Goal: Task Accomplishment & Management: Use online tool/utility

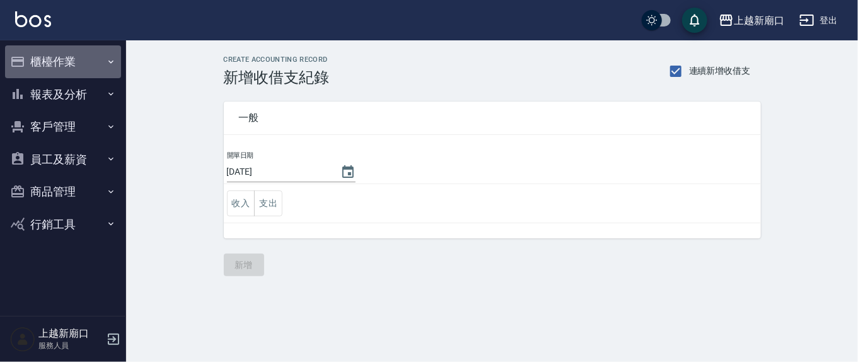
click at [72, 61] on button "櫃檯作業" at bounding box center [63, 61] width 116 height 33
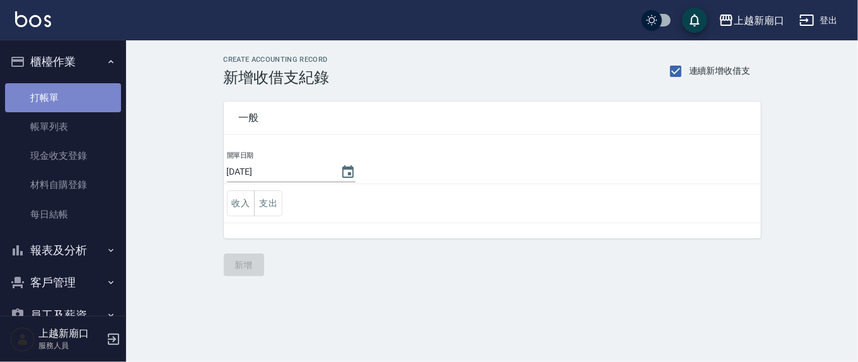
click at [67, 94] on link "打帳單" at bounding box center [63, 97] width 116 height 29
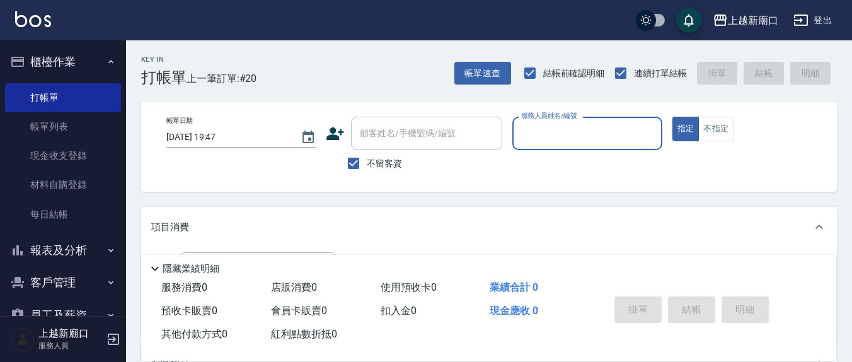
click at [554, 136] on input "服務人員姓名/編號" at bounding box center [587, 133] width 138 height 22
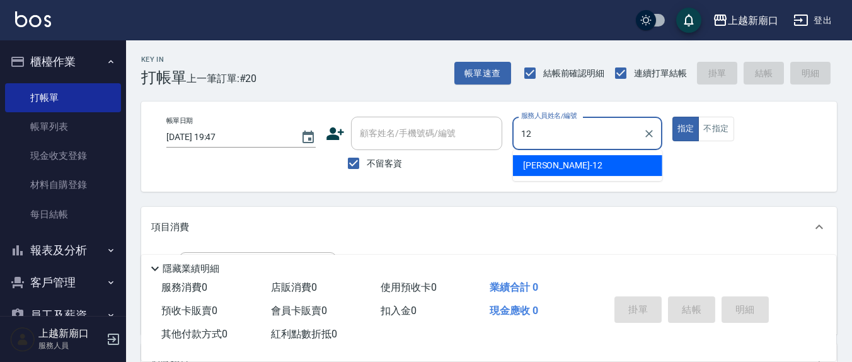
type input "12"
type button "true"
type input "[PERSON_NAME]-12"
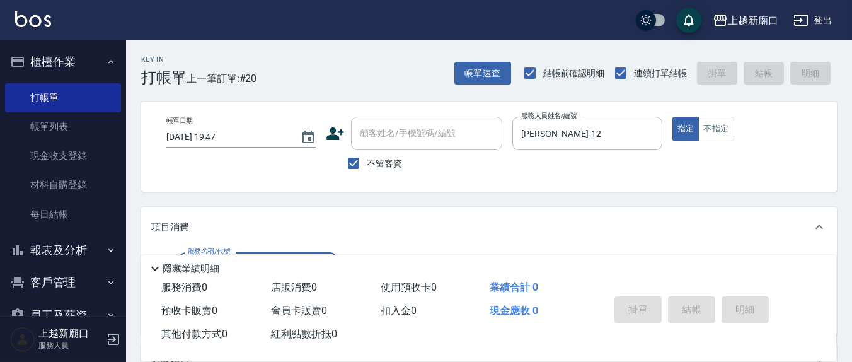
scroll to position [131, 0]
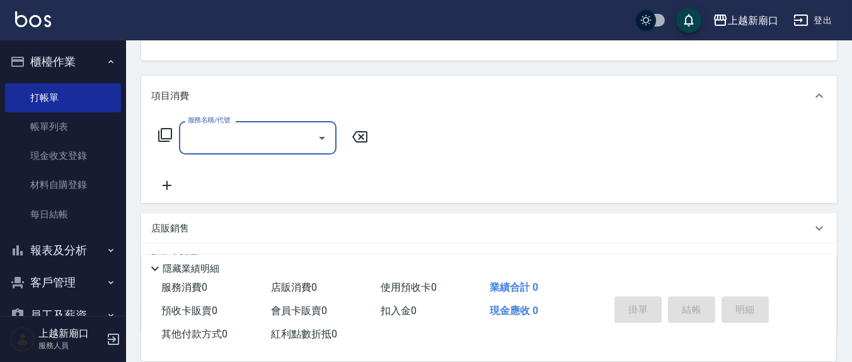
click at [262, 145] on input "服務名稱/代號" at bounding box center [248, 138] width 127 height 22
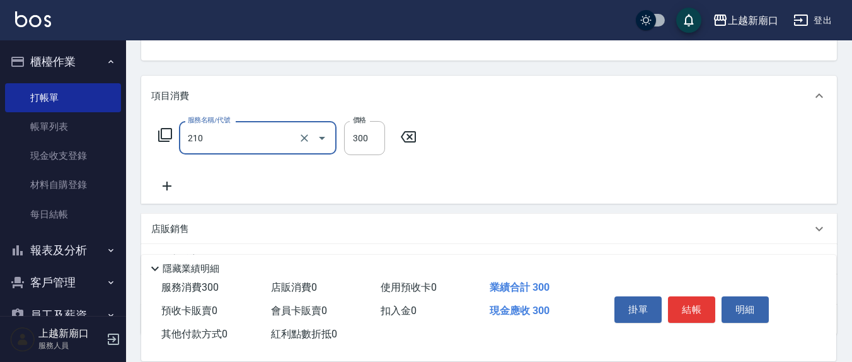
type input "歐娜洗髮精(210)"
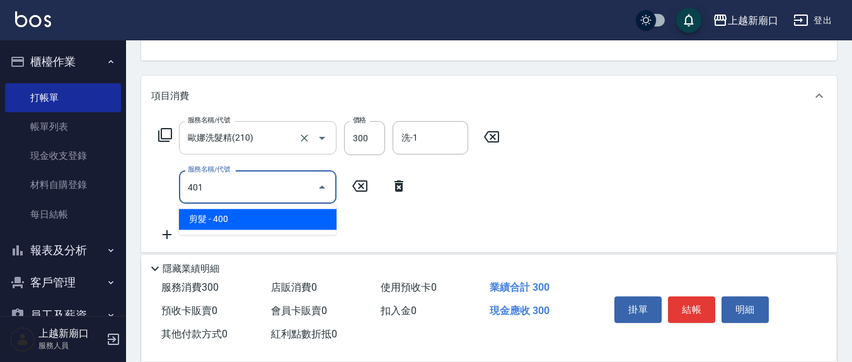
type input "剪髮(401)"
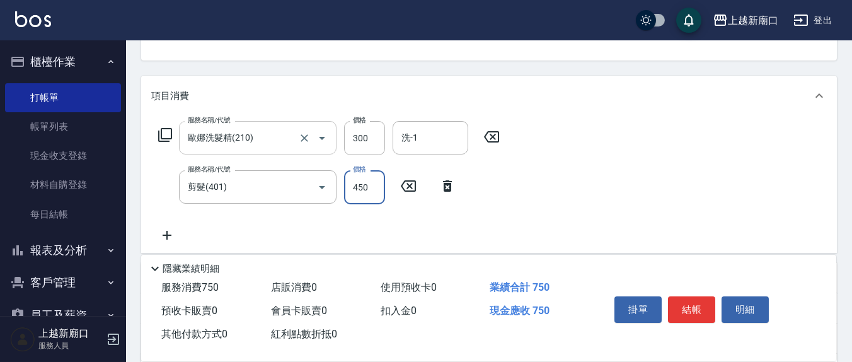
type input "450"
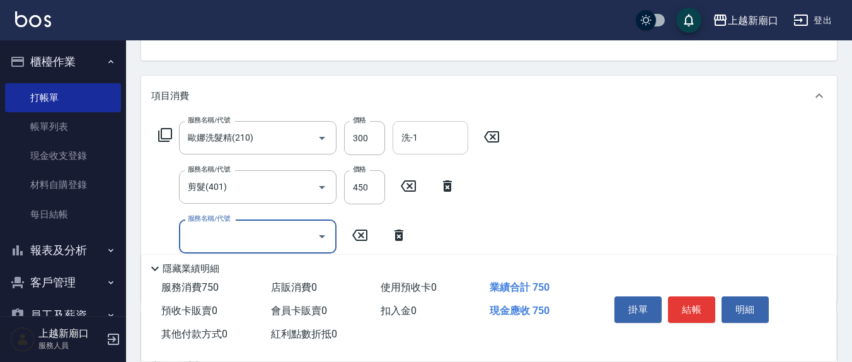
click at [426, 137] on input "洗-1" at bounding box center [430, 138] width 64 height 22
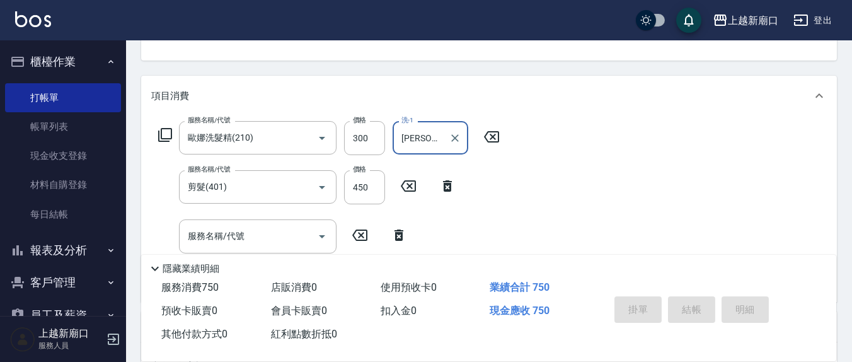
type input "[PERSON_NAME]-12"
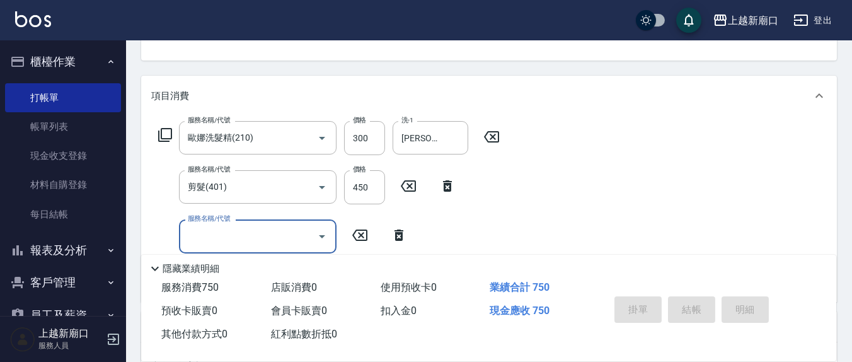
scroll to position [0, 0]
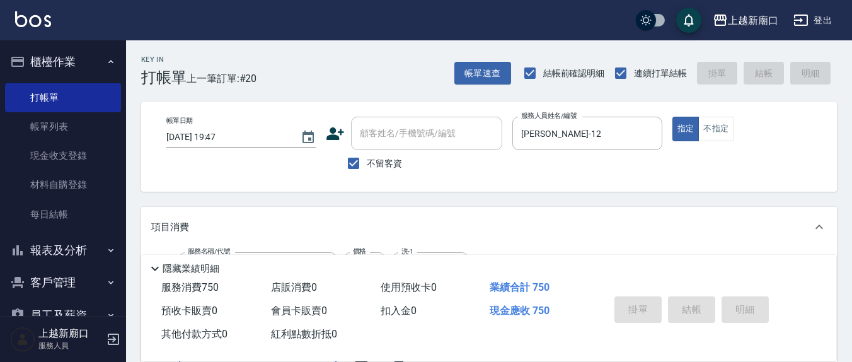
type input "[DATE] 19:49"
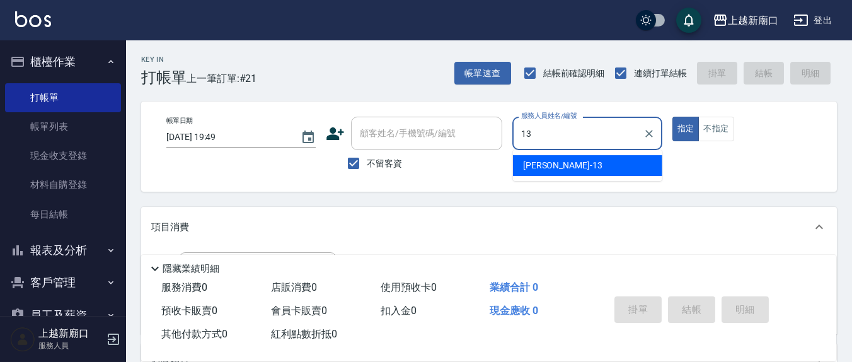
type input "[PERSON_NAME]-13"
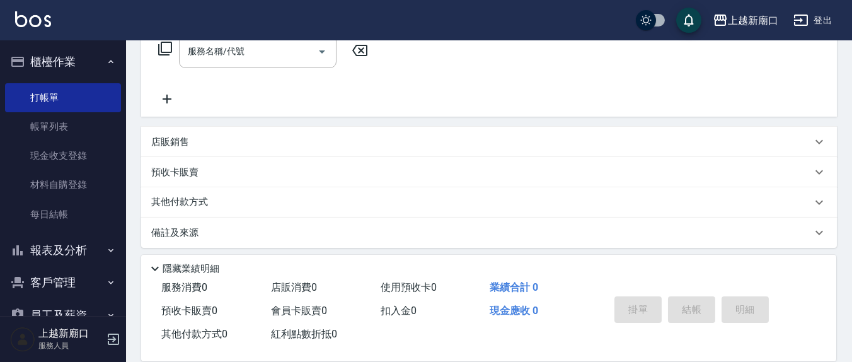
scroll to position [222, 0]
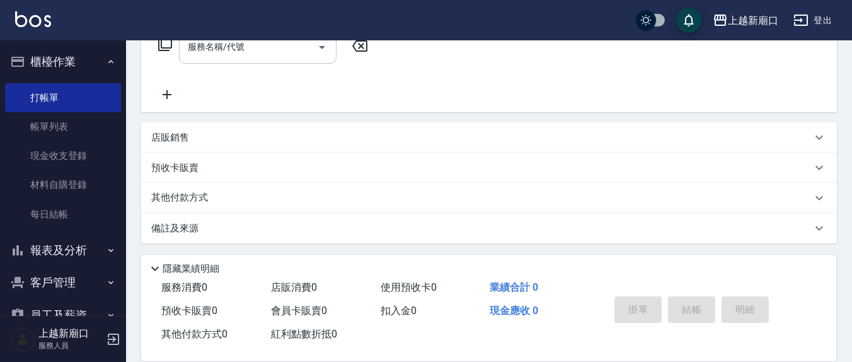
click at [275, 57] on input "服務名稱/代號" at bounding box center [248, 47] width 127 height 22
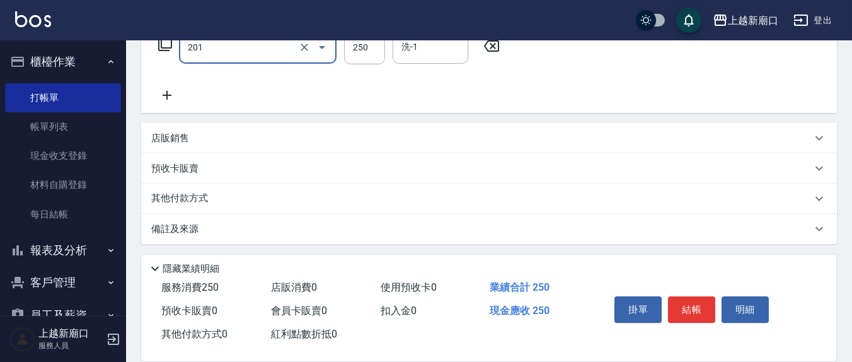
type input "洗髮(201)"
type input "鄭玉蔓-22"
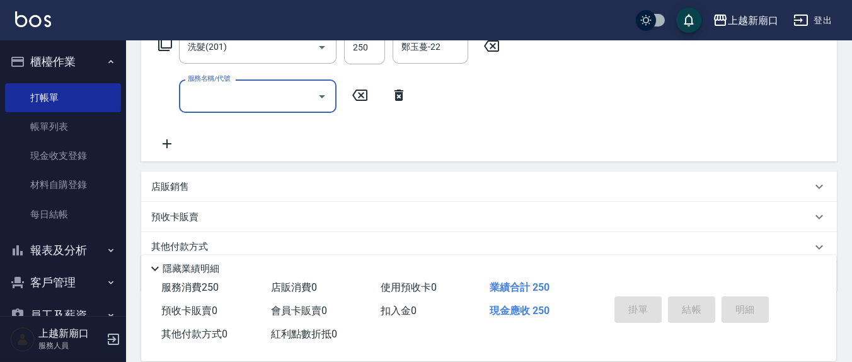
scroll to position [113, 0]
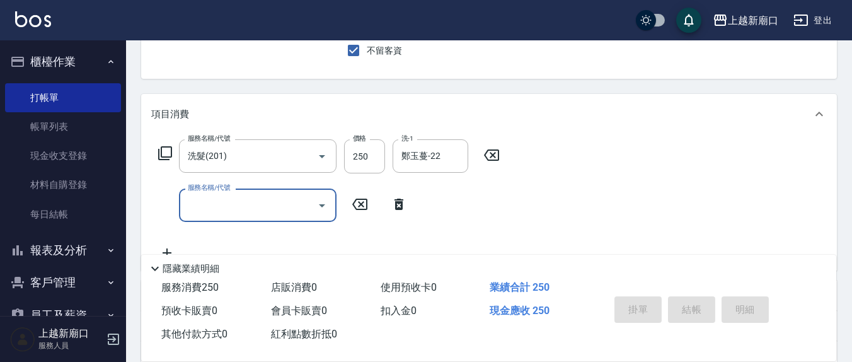
type input "[DATE] 19:56"
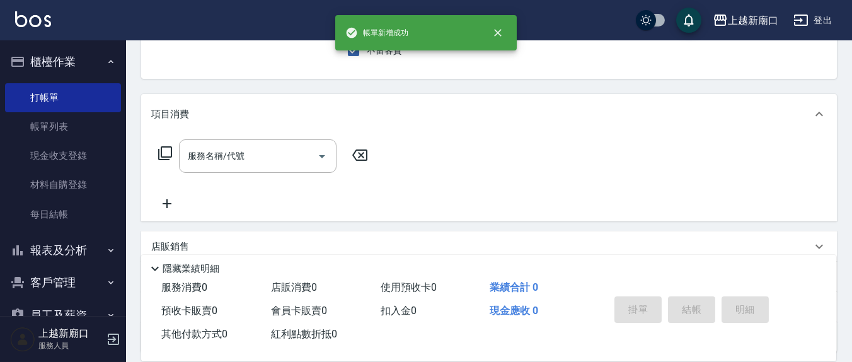
scroll to position [0, 0]
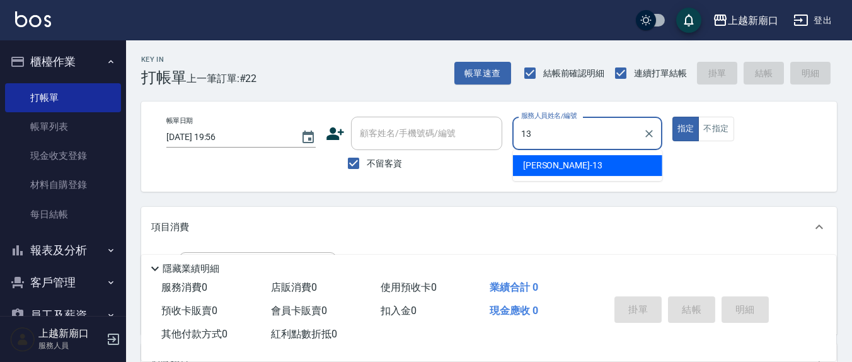
type input "[PERSON_NAME]-13"
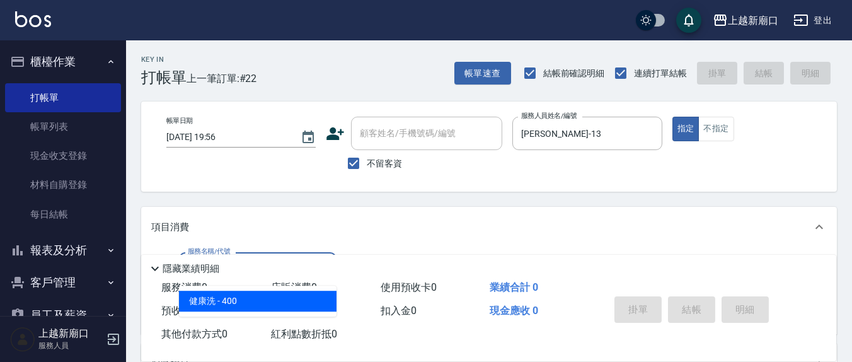
type input "健康洗(206)"
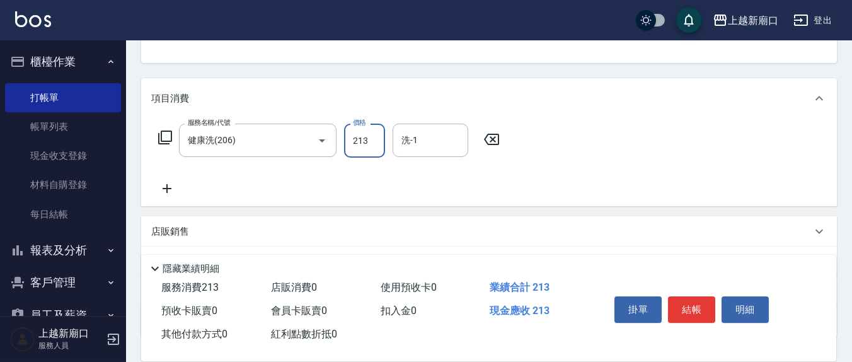
scroll to position [223, 0]
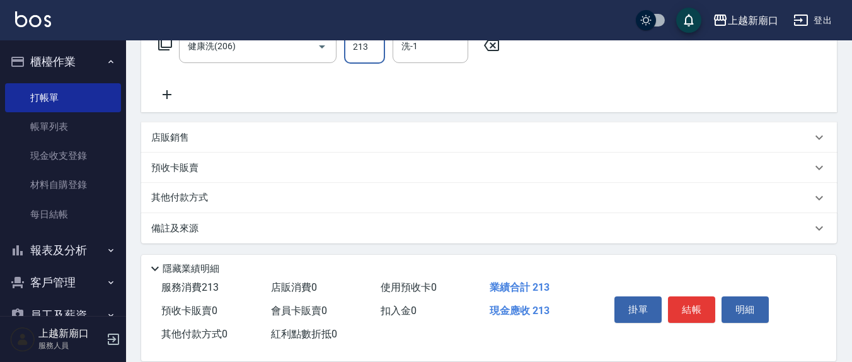
click at [378, 46] on input "213" at bounding box center [364, 47] width 41 height 34
type input "4400"
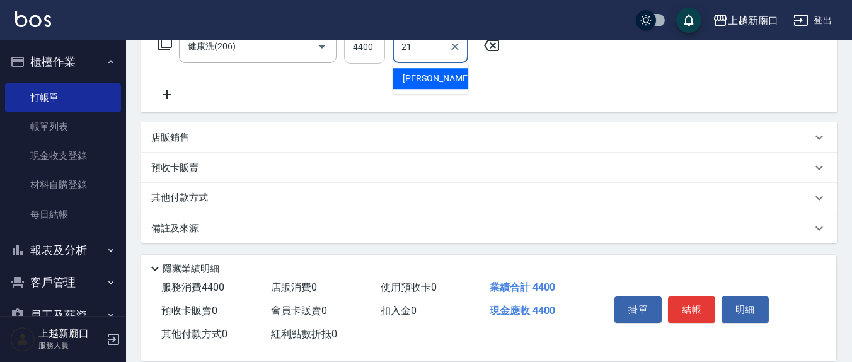
type input "[PERSON_NAME]-21"
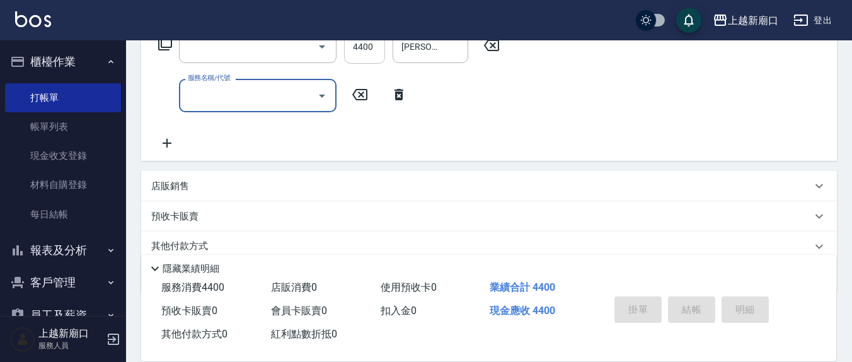
scroll to position [0, 0]
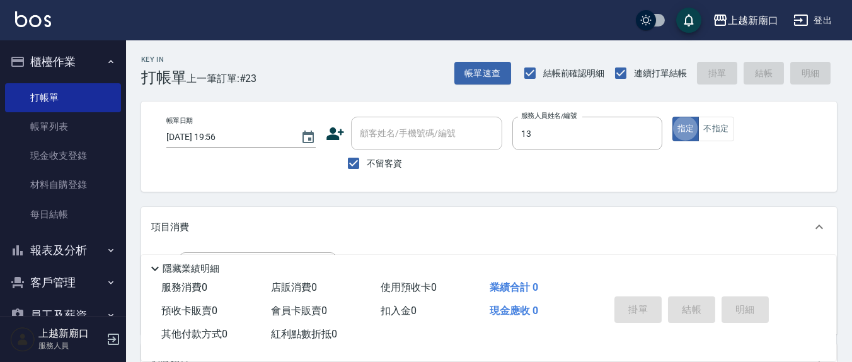
type input "[PERSON_NAME]-13"
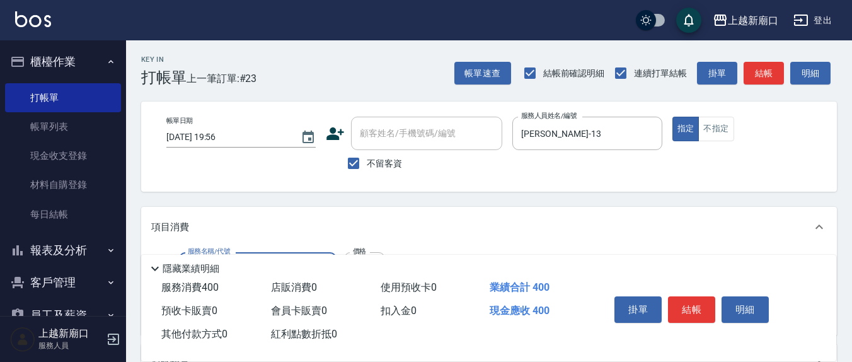
type input "健康洗(206)"
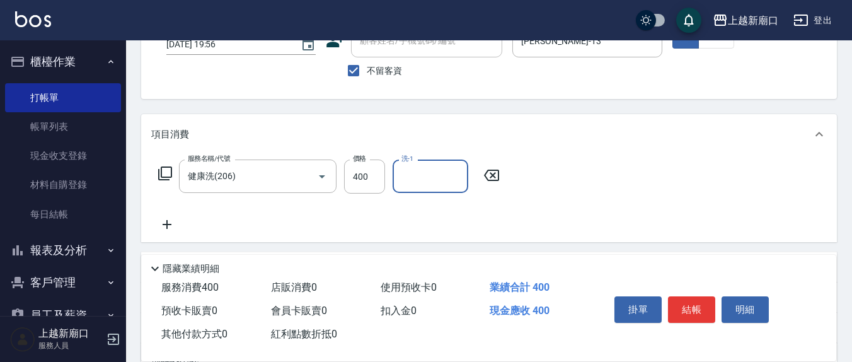
scroll to position [131, 0]
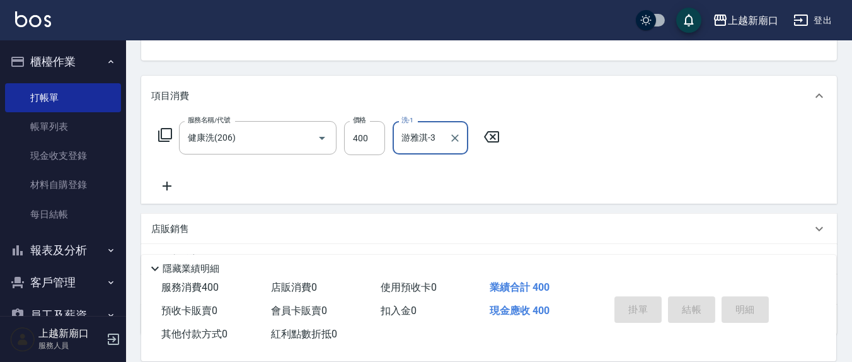
type input "游雅淇-3"
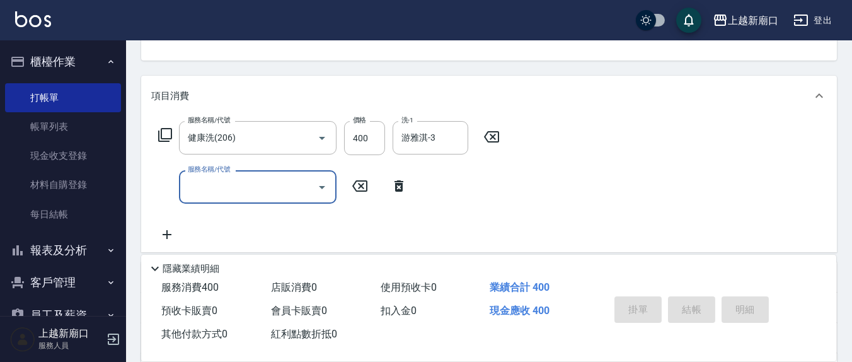
type input "[DATE] 19:57"
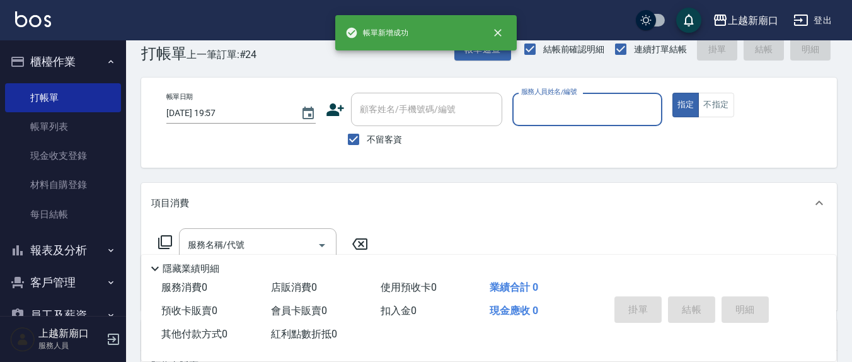
scroll to position [0, 0]
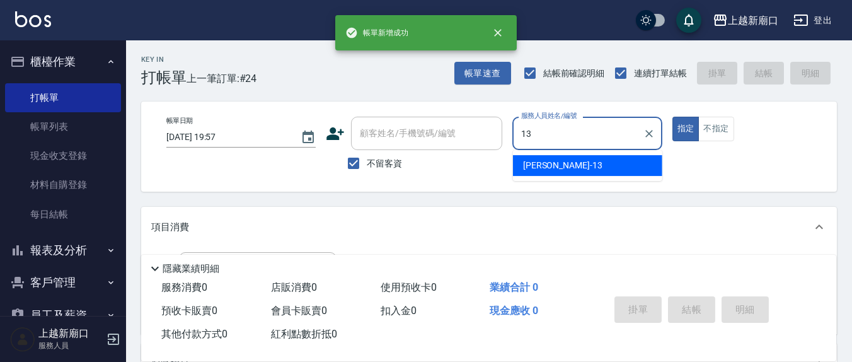
type input "[PERSON_NAME]-13"
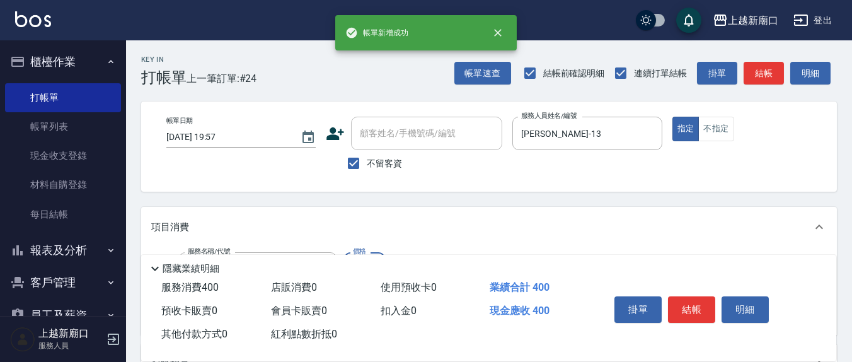
type input "剪髮(401)"
type input "250"
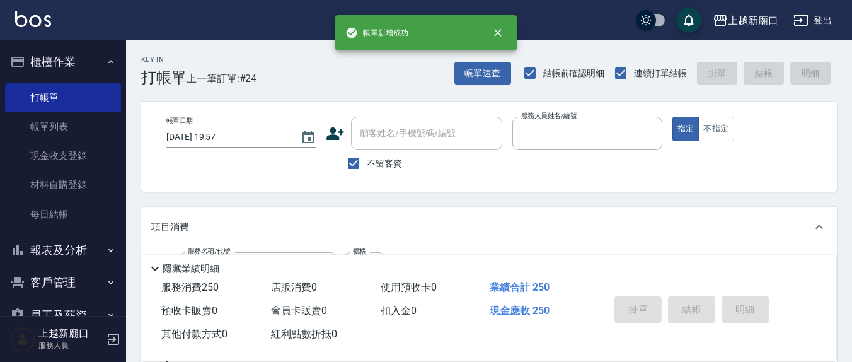
click at [673, 117] on button "指定" at bounding box center [686, 129] width 27 height 25
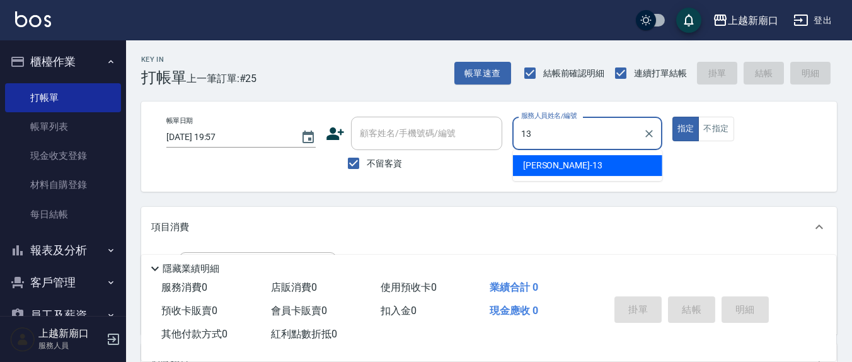
type input "[PERSON_NAME]-13"
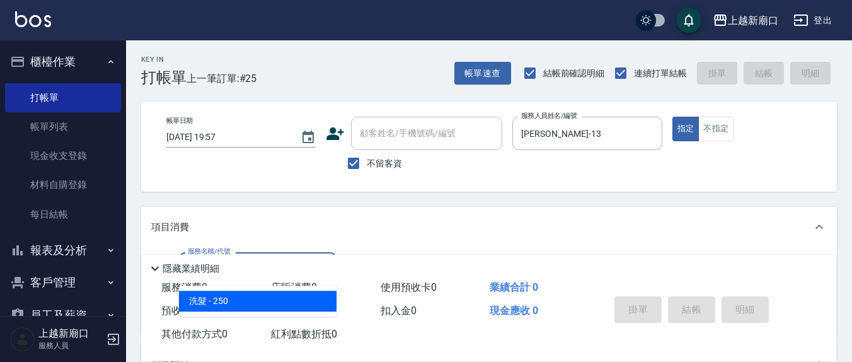
type input "洗髮(201)"
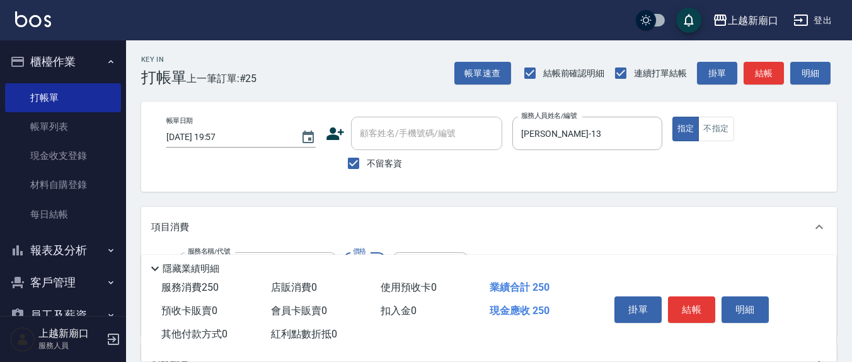
scroll to position [131, 0]
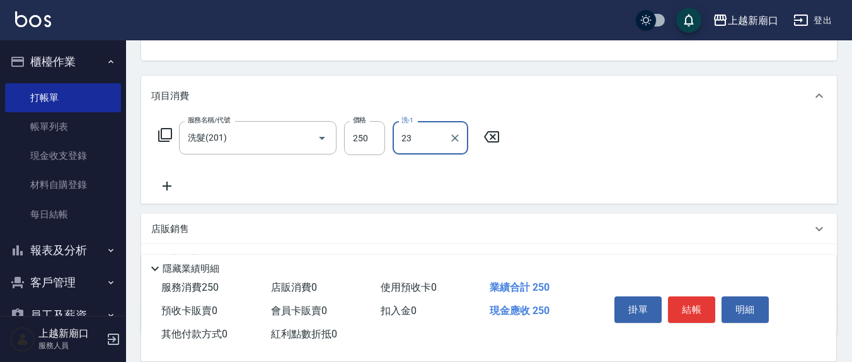
type input "23"
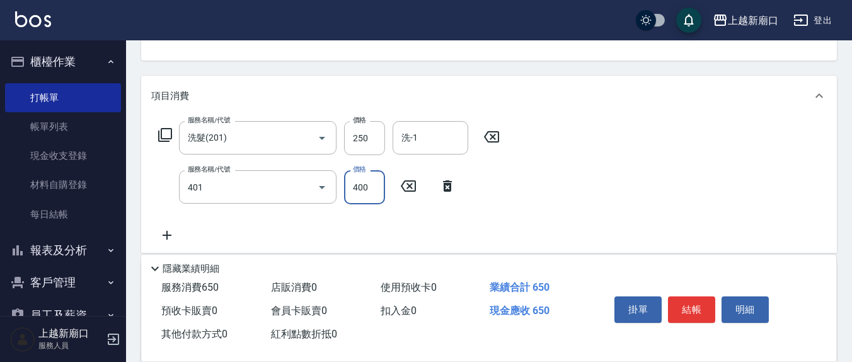
type input "剪髮(401)"
type input "50"
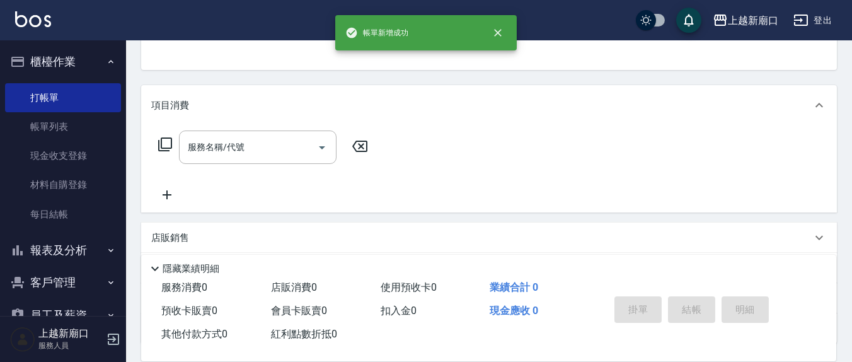
scroll to position [0, 0]
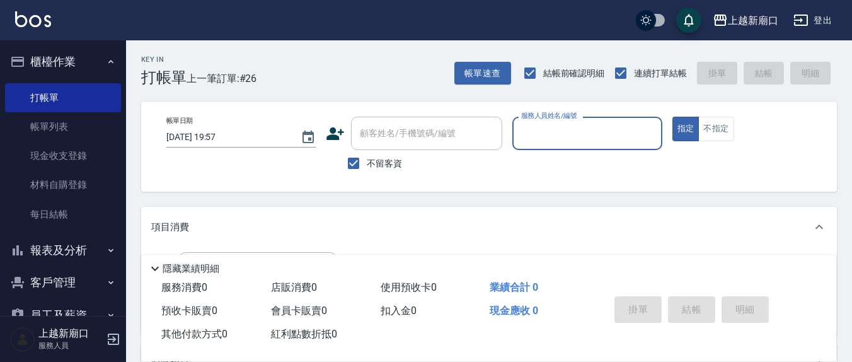
click at [545, 138] on input "服務人員姓名/編號" at bounding box center [587, 133] width 138 height 22
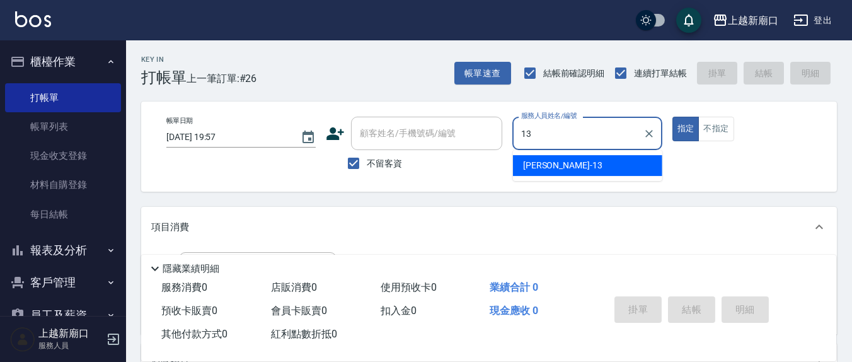
type input "[PERSON_NAME]-13"
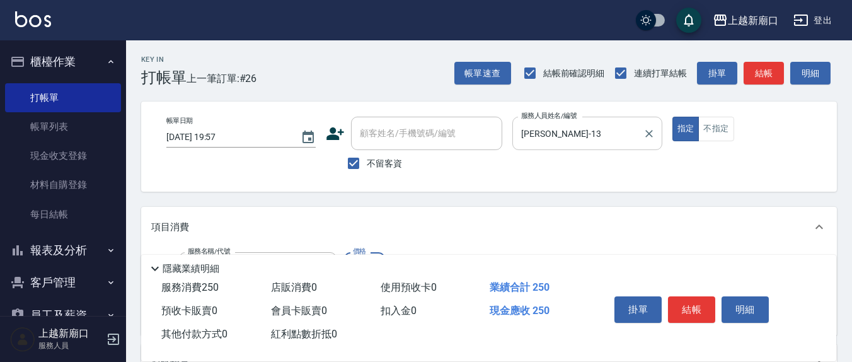
type input "洗髮(201)"
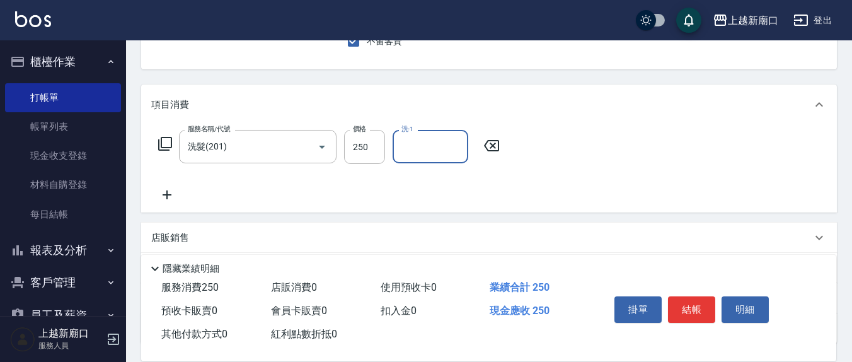
scroll to position [131, 0]
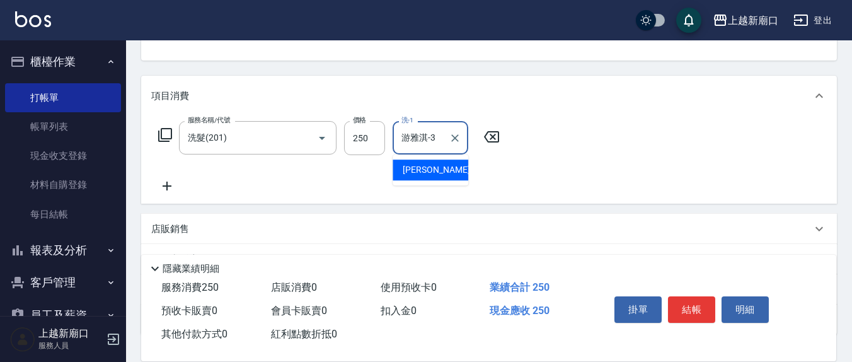
type input "游雅淇-3"
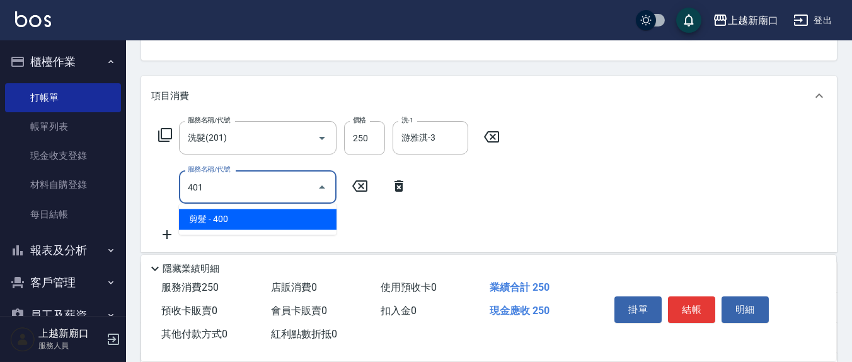
type input "剪髮(401)"
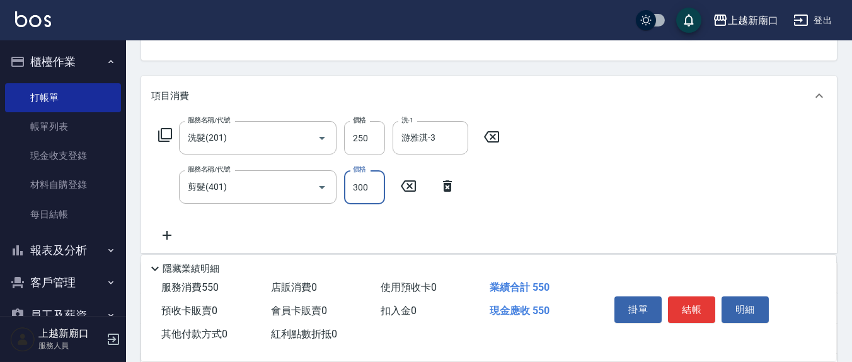
type input "300"
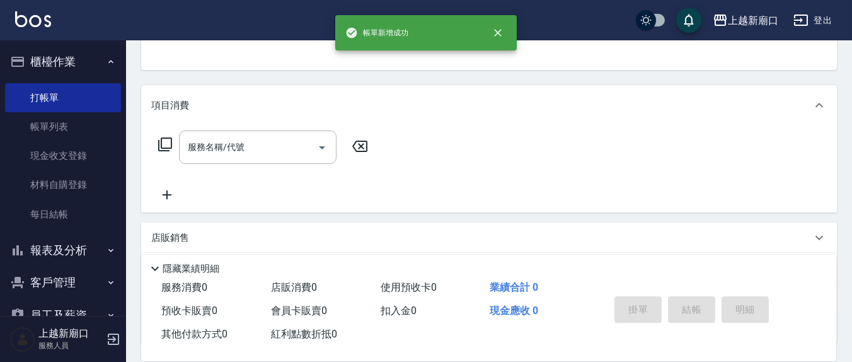
scroll to position [0, 0]
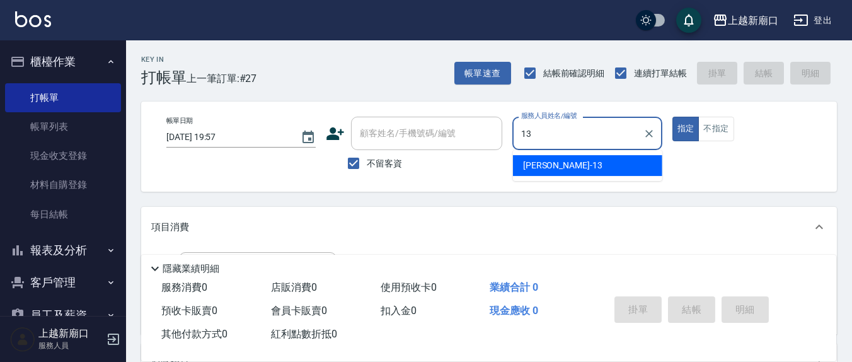
type input "[PERSON_NAME]-13"
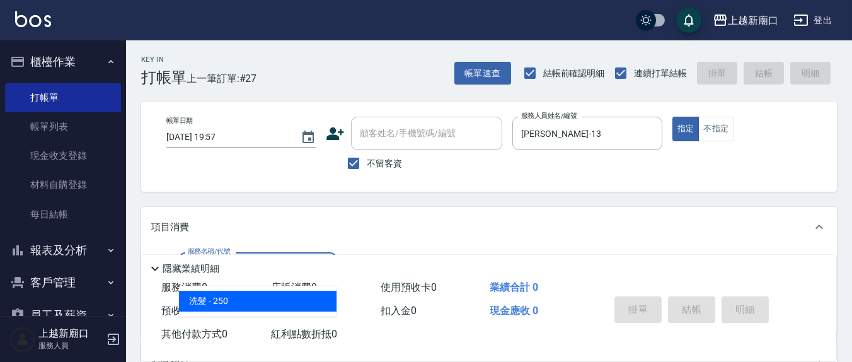
type input "洗髮(201)"
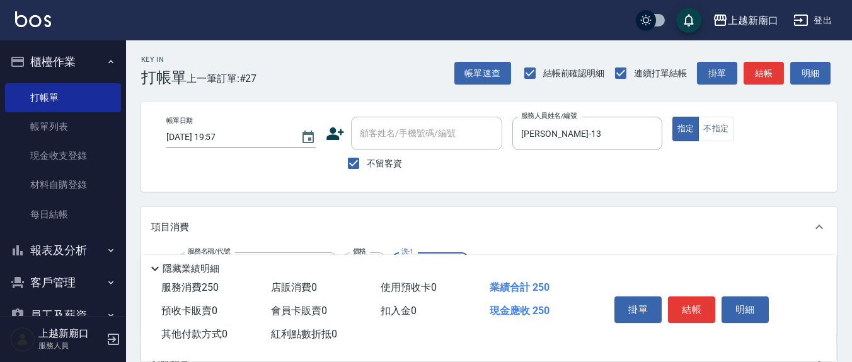
type input "[PERSON_NAME]-21"
type input "剪髮(401)"
type input "300"
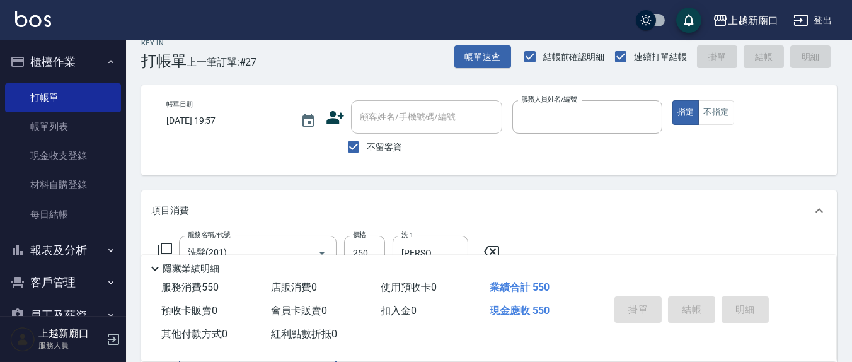
type input "[DATE] 19:58"
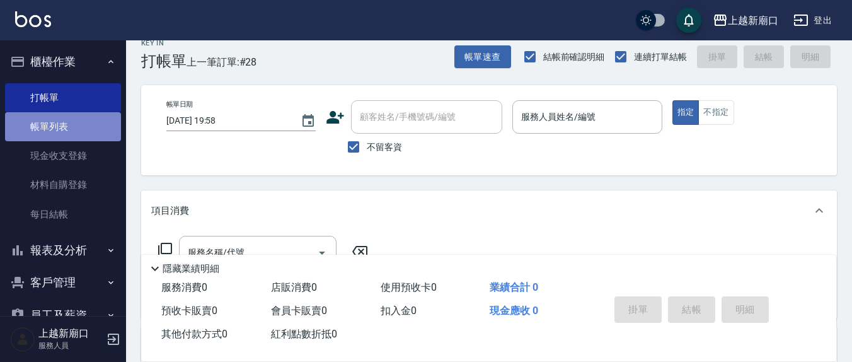
click at [69, 126] on link "帳單列表" at bounding box center [63, 126] width 116 height 29
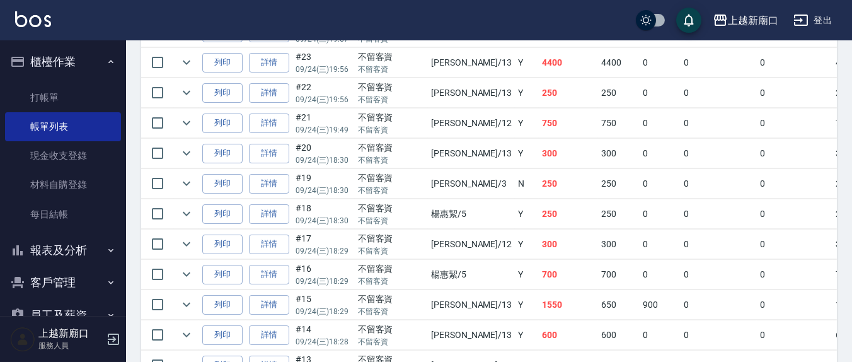
scroll to position [434, 0]
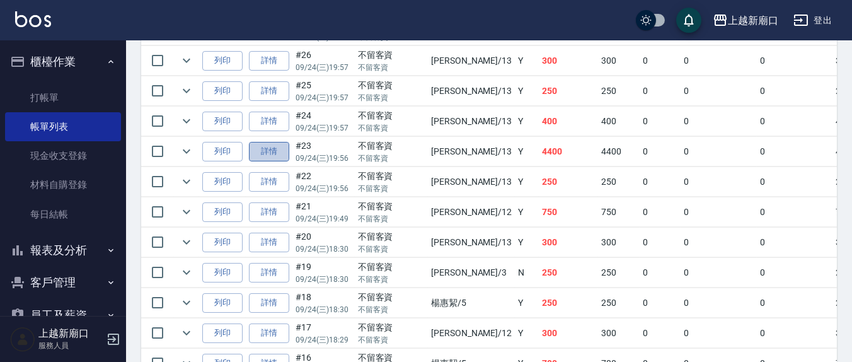
click at [263, 147] on link "詳情" at bounding box center [269, 152] width 40 height 20
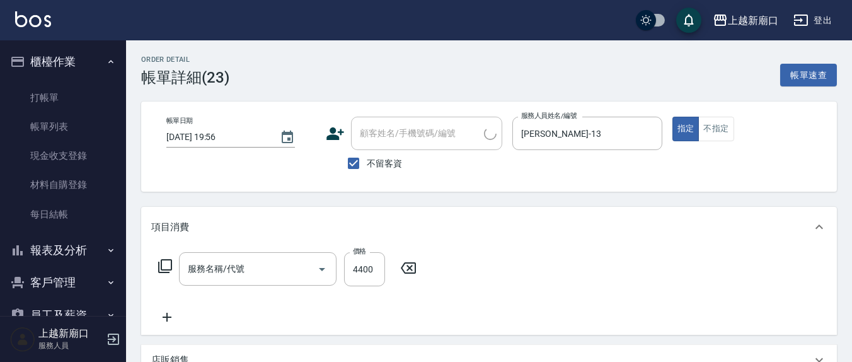
type input "[DATE] 19:56"
checkbox input "true"
type input "[PERSON_NAME]-13"
type input "健康洗(206)"
click at [374, 269] on input "4400" at bounding box center [364, 269] width 41 height 34
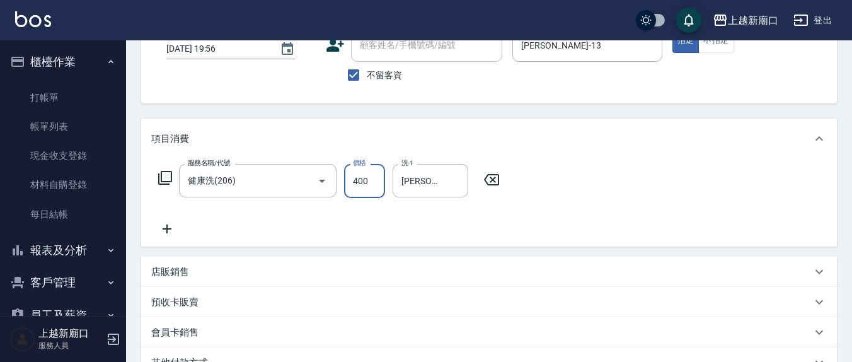
scroll to position [262, 0]
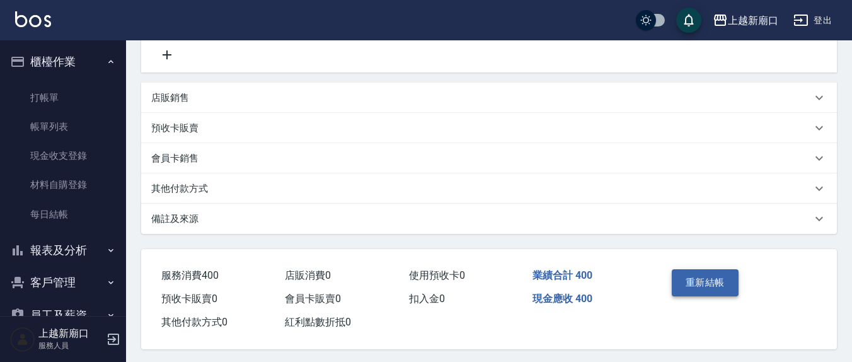
type input "400"
click at [716, 289] on button "重新結帳" at bounding box center [705, 282] width 67 height 26
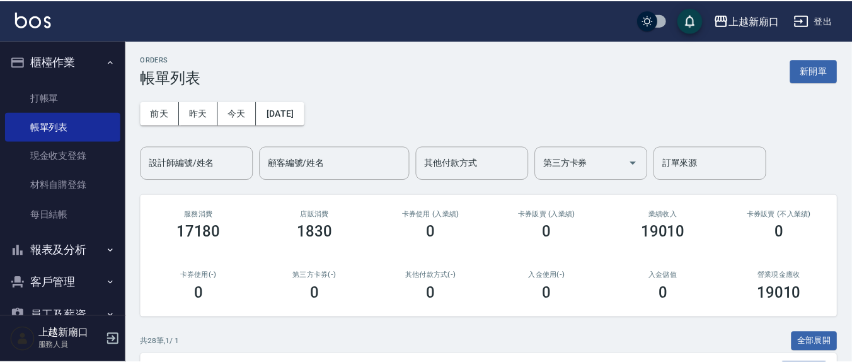
scroll to position [394, 0]
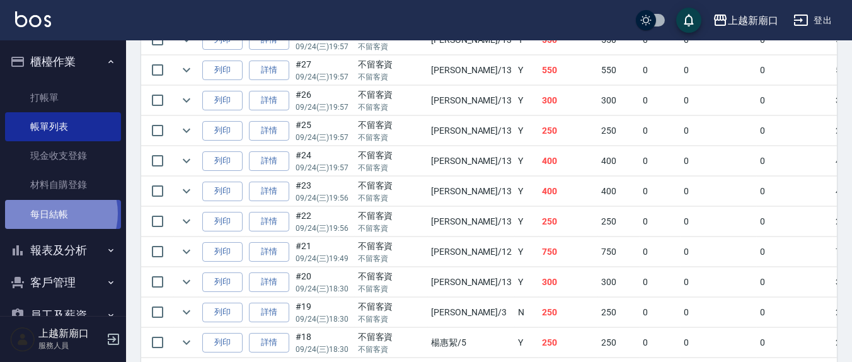
click at [50, 213] on link "每日結帳" at bounding box center [63, 214] width 116 height 29
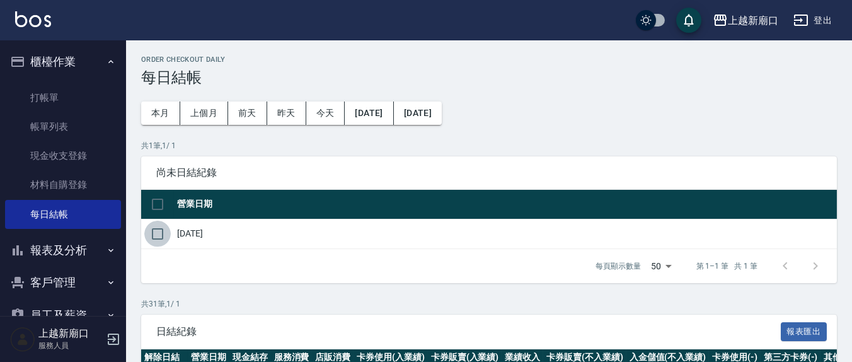
click at [161, 233] on input "checkbox" at bounding box center [157, 234] width 26 height 26
checkbox input "true"
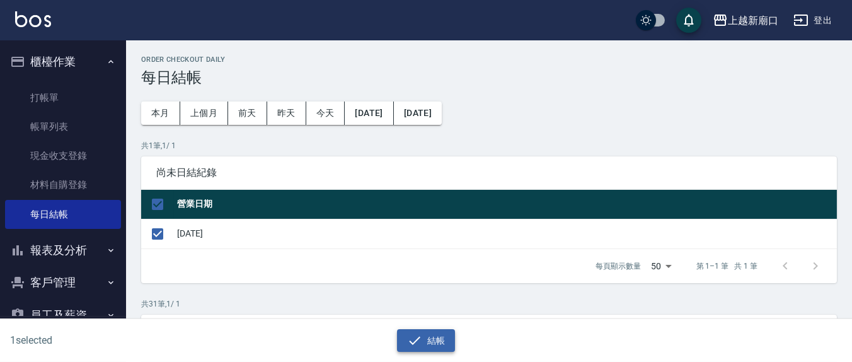
click at [419, 337] on icon "button" at bounding box center [414, 340] width 15 height 15
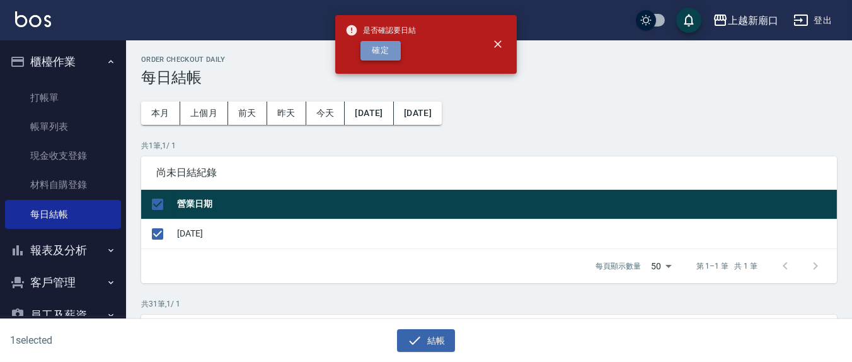
click at [390, 45] on button "確定" at bounding box center [381, 51] width 40 height 20
checkbox input "false"
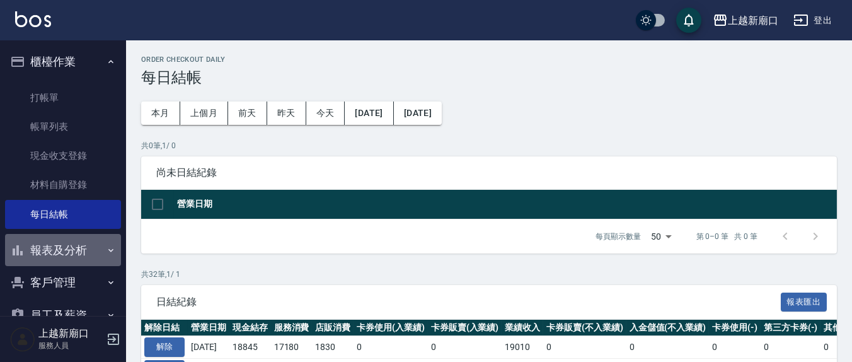
click at [74, 241] on button "報表及分析" at bounding box center [63, 250] width 116 height 33
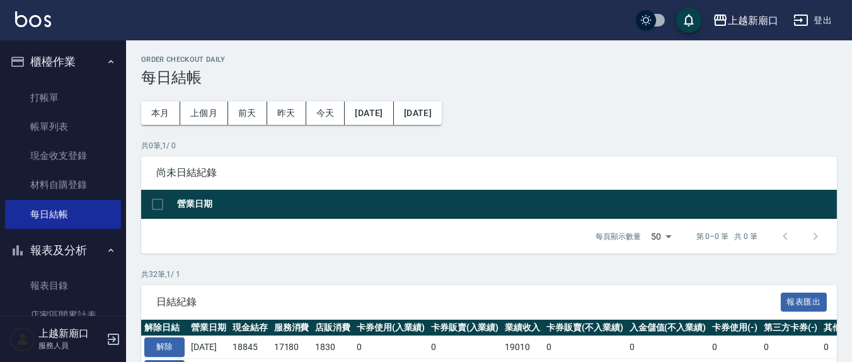
scroll to position [131, 0]
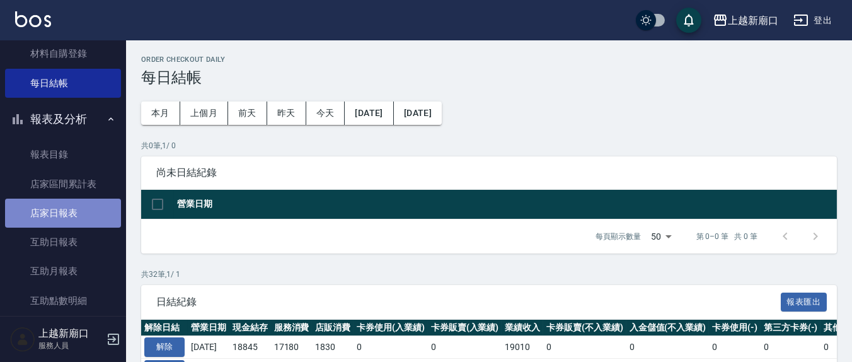
click at [78, 215] on link "店家日報表" at bounding box center [63, 213] width 116 height 29
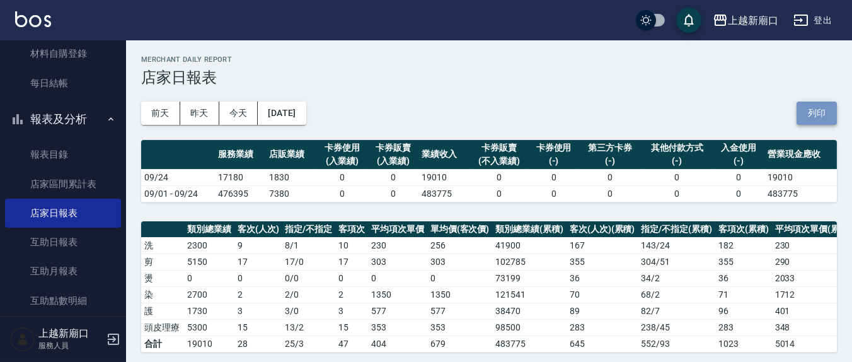
click at [809, 119] on button "列印" at bounding box center [817, 112] width 40 height 23
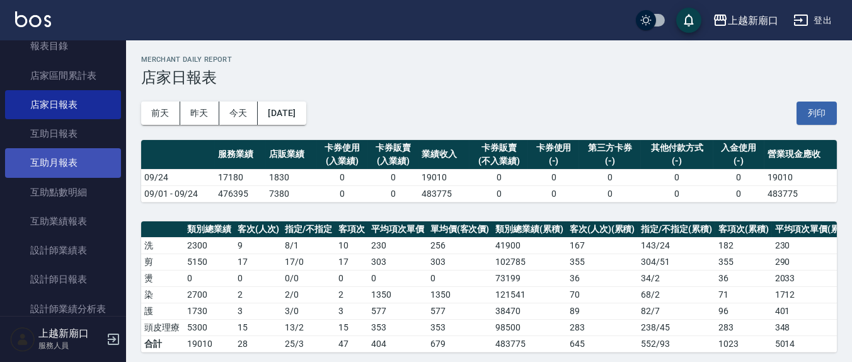
scroll to position [262, 0]
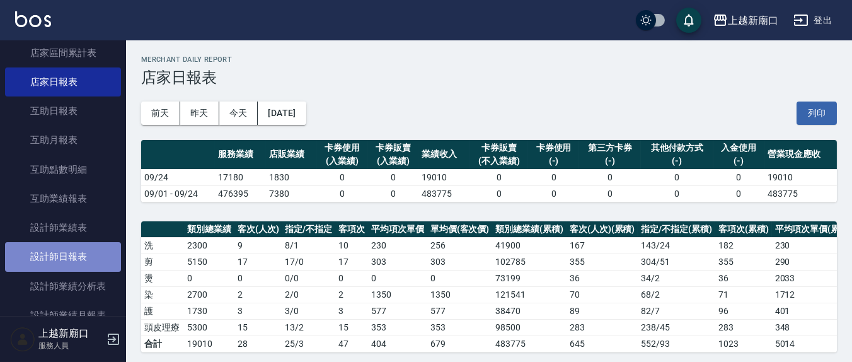
click at [69, 262] on link "設計師日報表" at bounding box center [63, 256] width 116 height 29
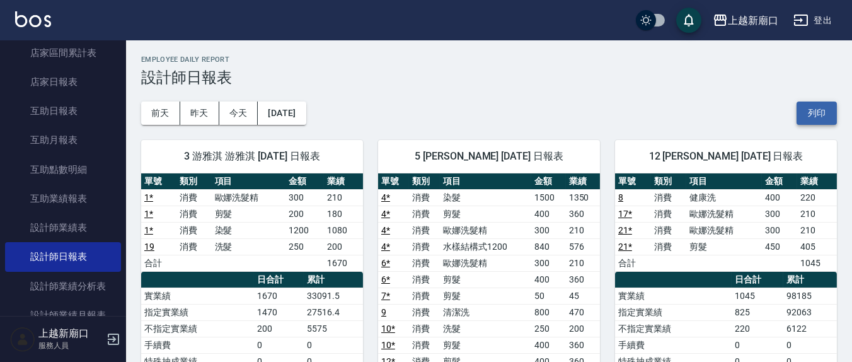
click at [821, 115] on button "列印" at bounding box center [817, 112] width 40 height 23
